Goal: Information Seeking & Learning: Learn about a topic

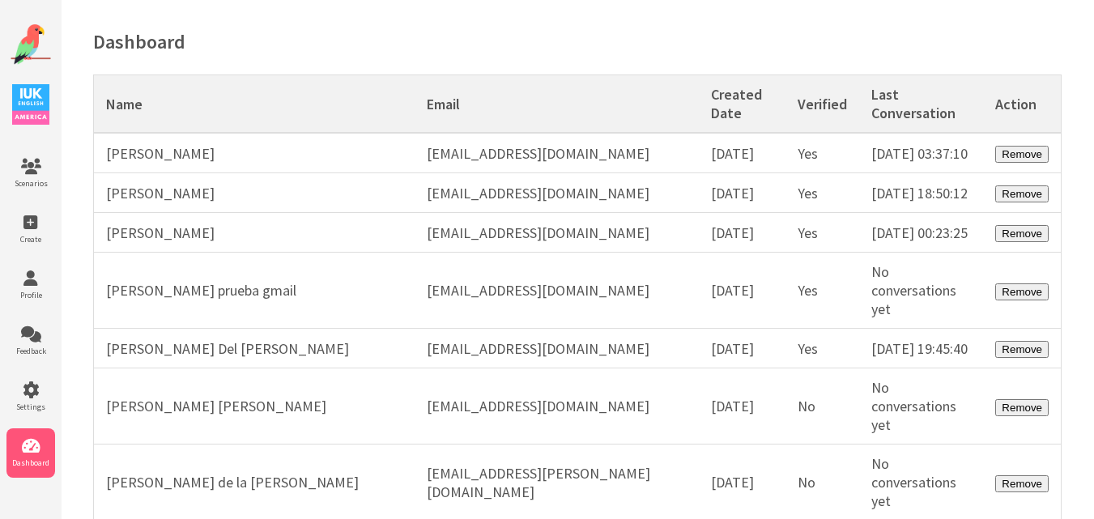
click at [32, 45] on img at bounding box center [31, 44] width 40 height 40
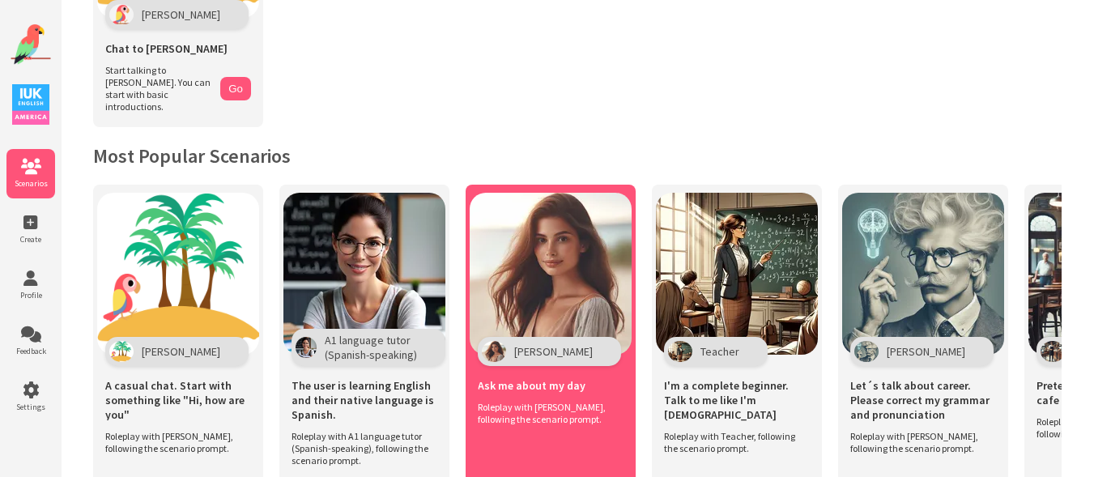
scroll to position [215, 0]
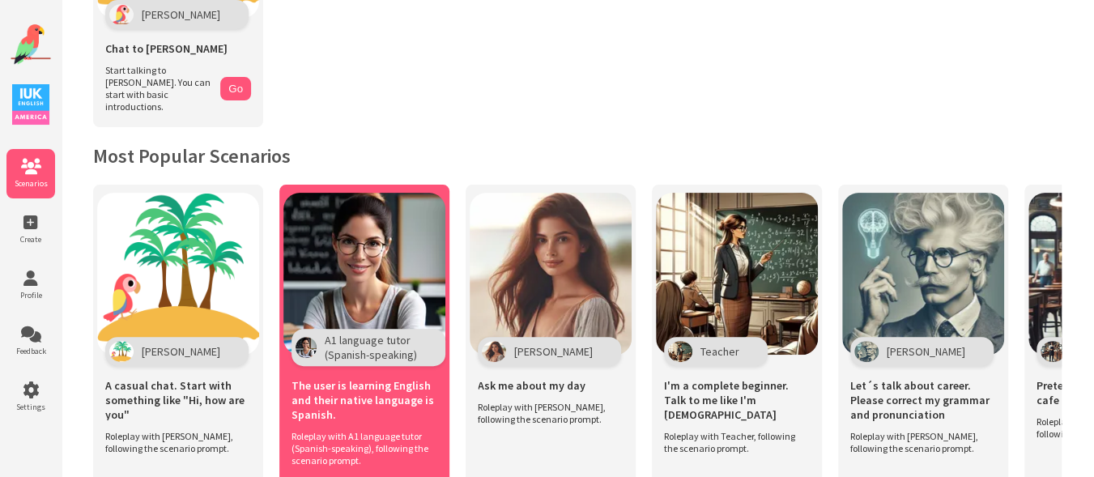
click at [390, 250] on img at bounding box center [364, 274] width 162 height 162
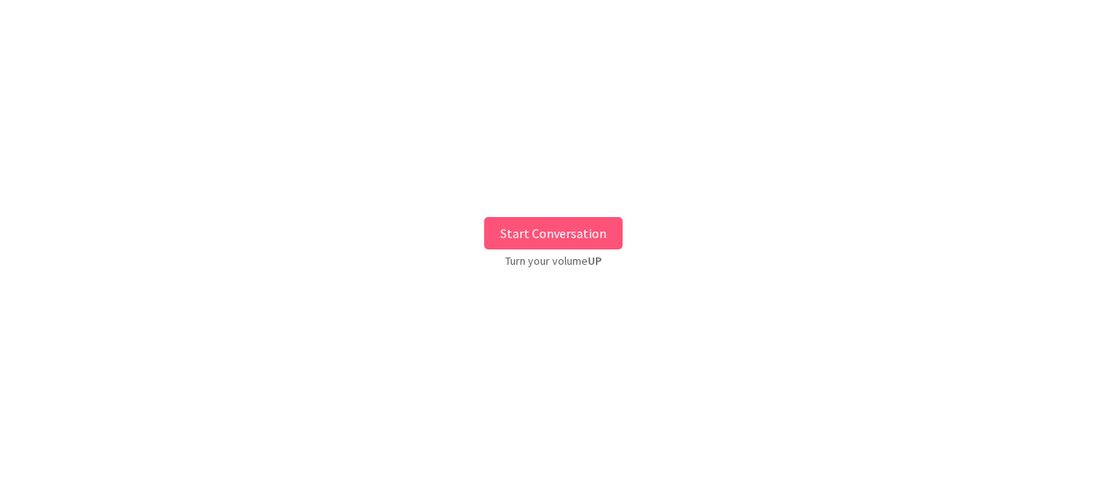
click at [527, 218] on button "Start Conversation" at bounding box center [553, 233] width 138 height 32
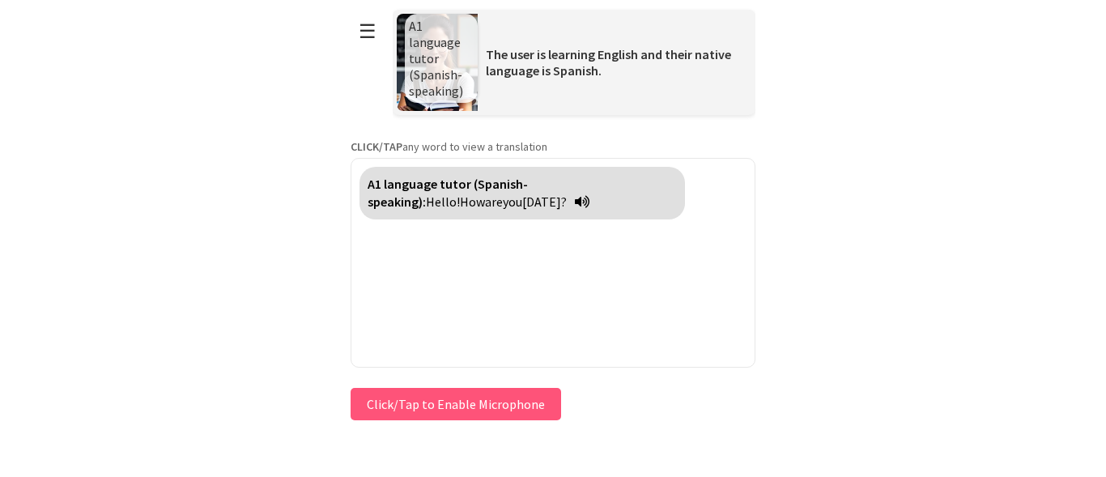
click at [458, 394] on div "**********" at bounding box center [553, 212] width 405 height 424
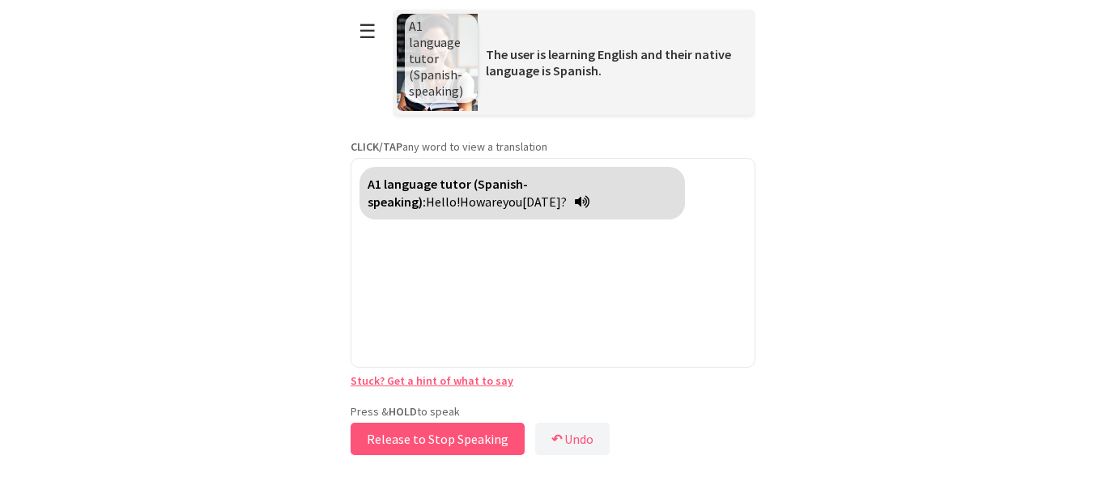
click at [429, 437] on button "Release to Stop Speaking" at bounding box center [438, 439] width 174 height 32
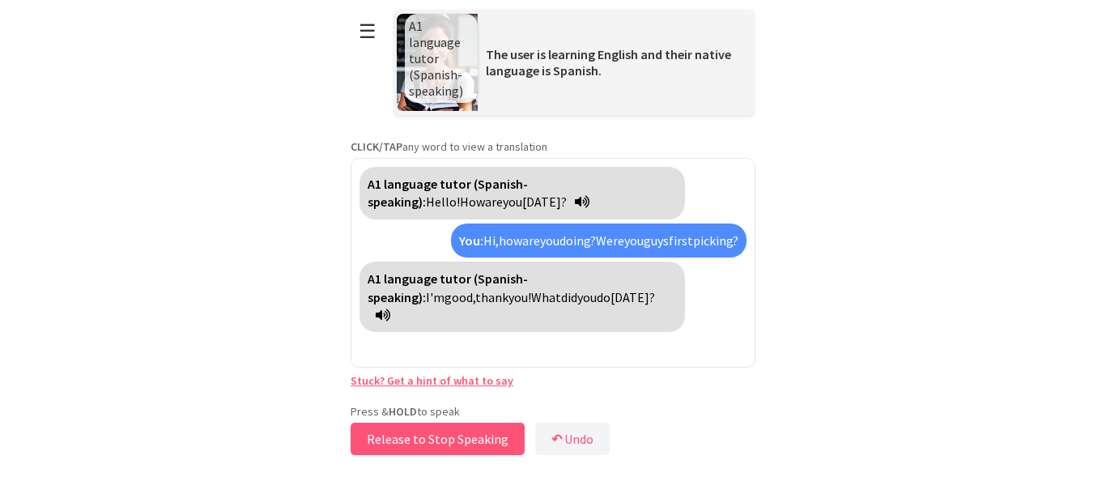
click at [469, 441] on button "Release to Stop Speaking" at bounding box center [438, 439] width 174 height 32
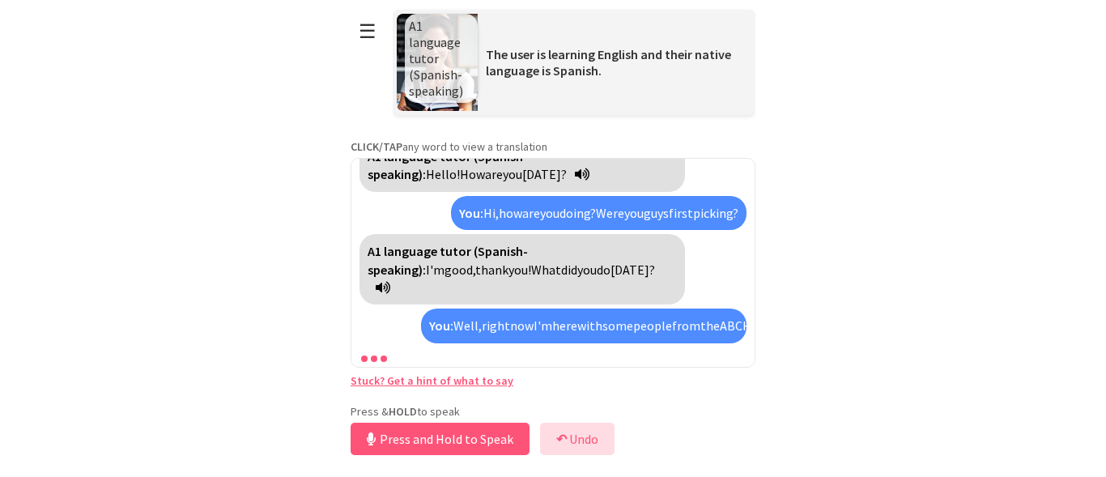
scroll to position [100, 0]
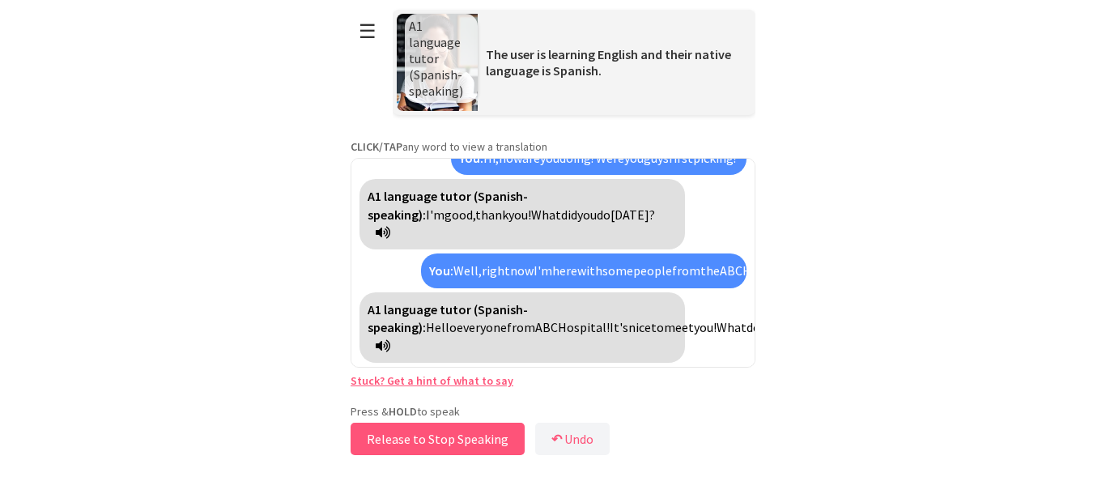
click at [428, 441] on button "Release to Stop Speaking" at bounding box center [438, 439] width 174 height 32
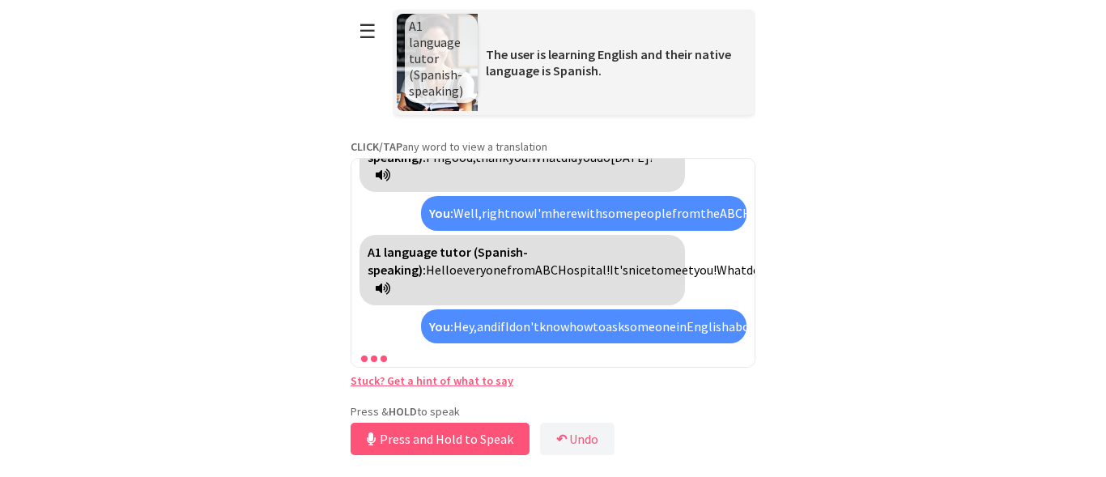
scroll to position [231, 0]
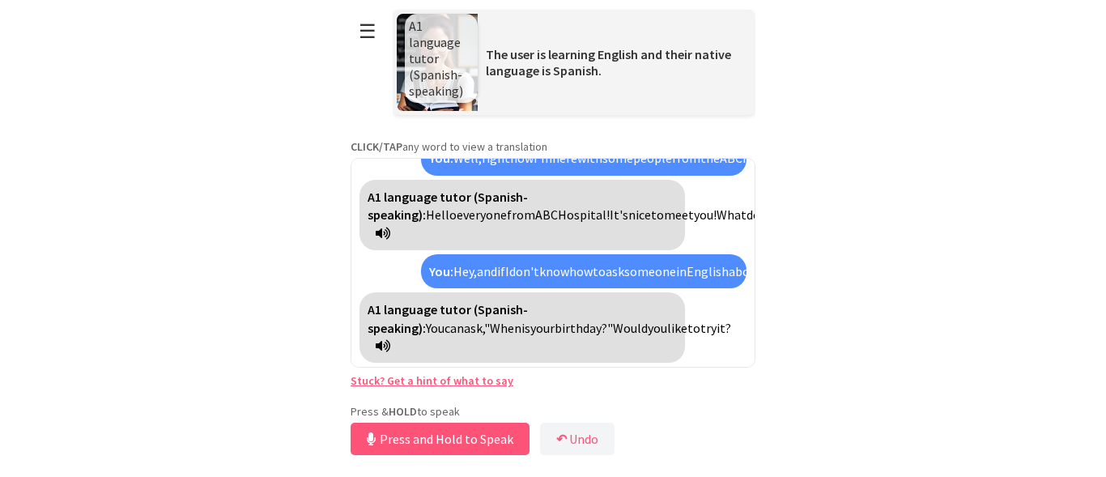
click at [387, 381] on link "Stuck? Get a hint of what to say" at bounding box center [432, 380] width 163 height 15
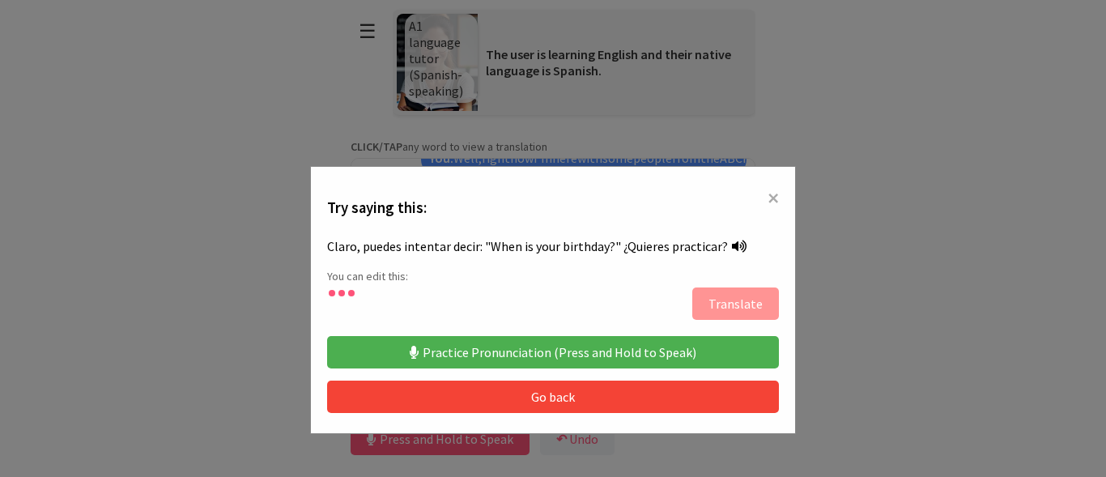
click at [768, 192] on span "×" at bounding box center [773, 197] width 11 height 29
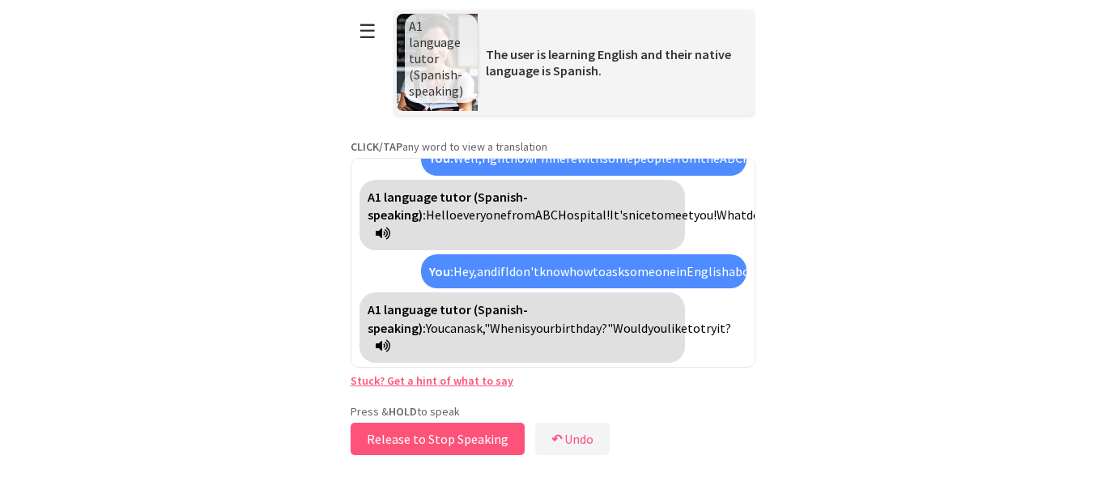
click at [461, 439] on button "Release to Stop Speaking" at bounding box center [438, 439] width 174 height 32
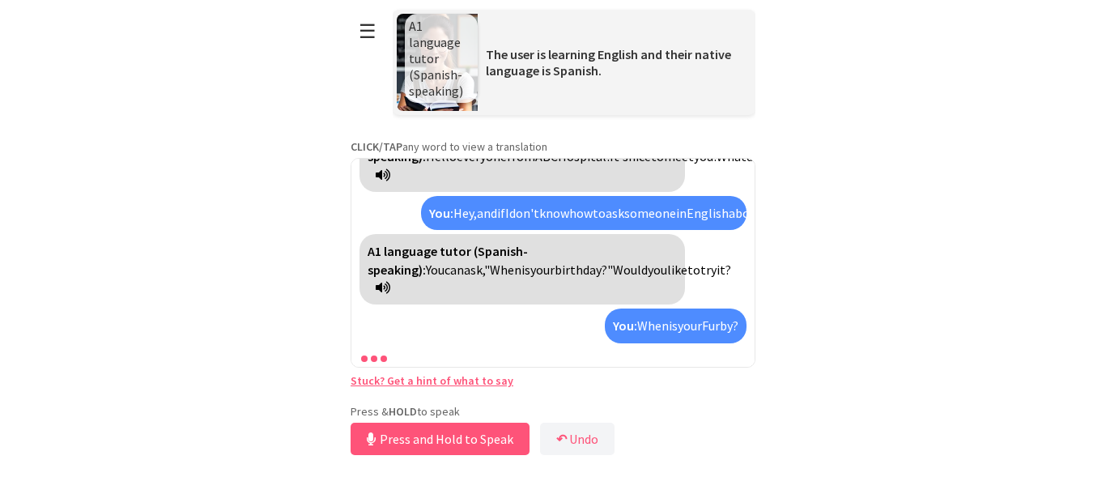
scroll to position [343, 0]
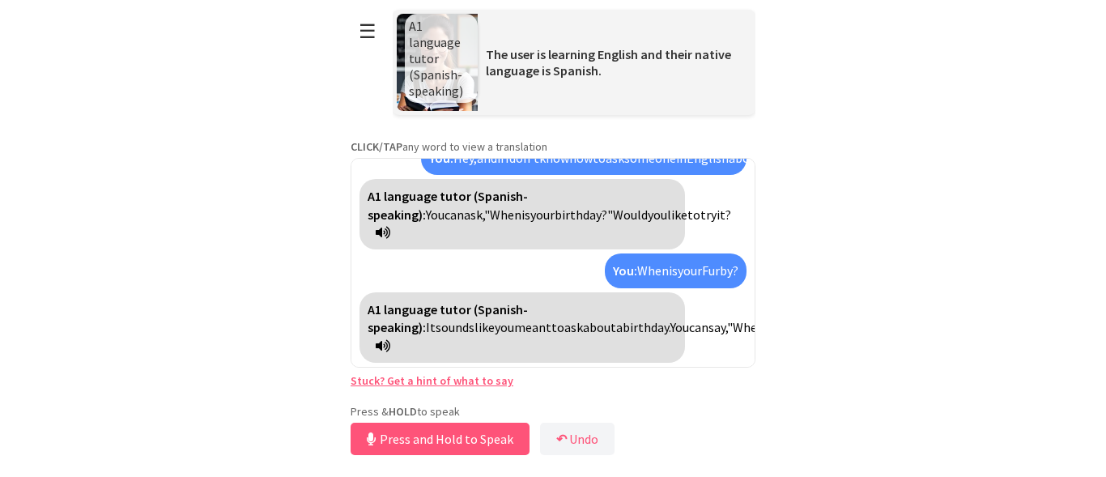
click at [450, 380] on link "Stuck? Get a hint of what to say" at bounding box center [432, 380] width 163 height 15
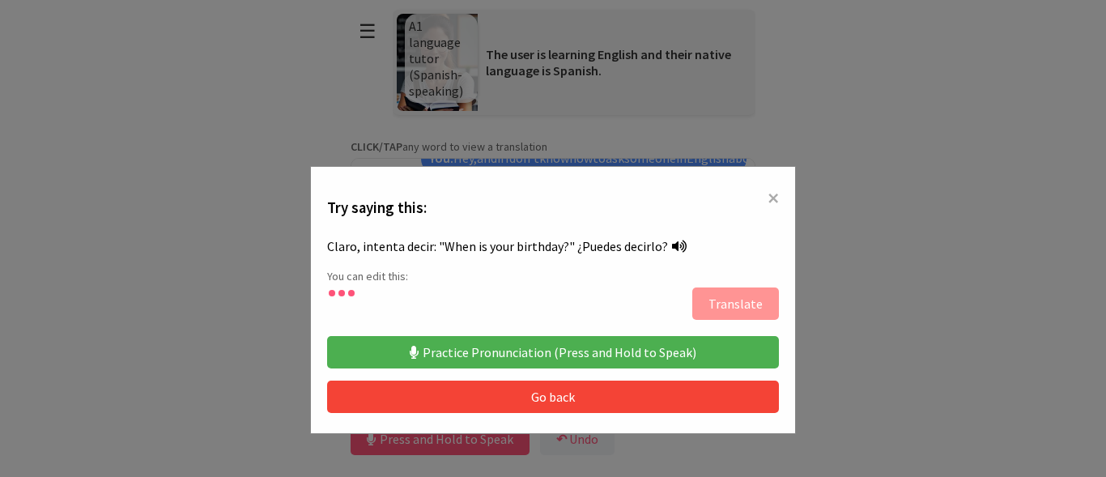
scroll to position [344, 0]
